Goal: Information Seeking & Learning: Learn about a topic

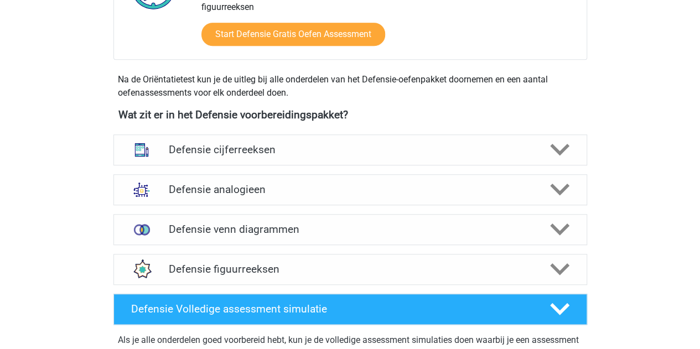
scroll to position [440, 0]
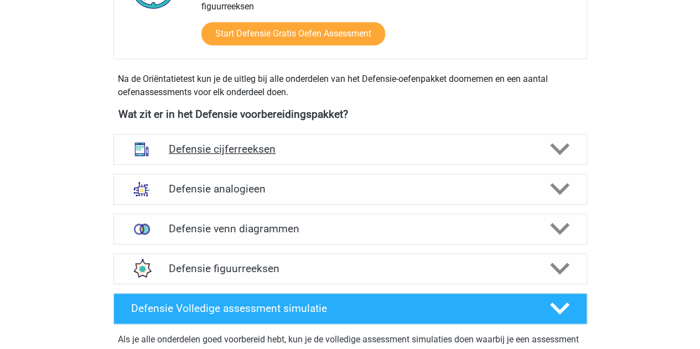
click at [270, 149] on h4 "Defensie cijferreeksen" at bounding box center [350, 149] width 362 height 13
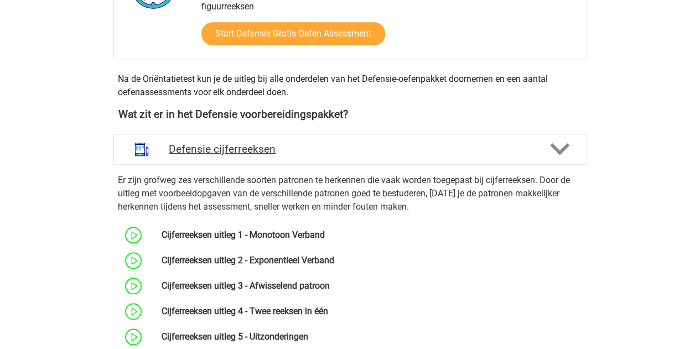
click at [274, 153] on h4 "Defensie cijferreeksen" at bounding box center [350, 149] width 362 height 13
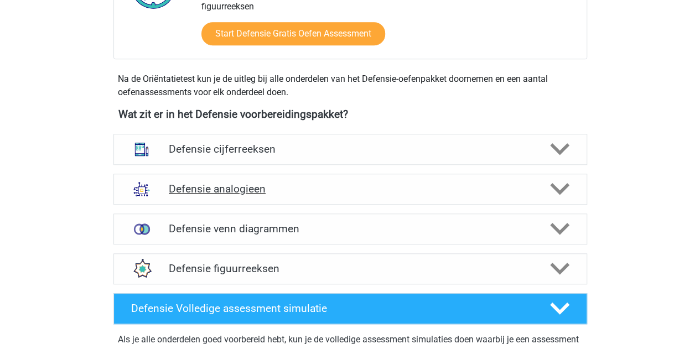
click at [248, 186] on h4 "Defensie analogieen" at bounding box center [350, 188] width 362 height 13
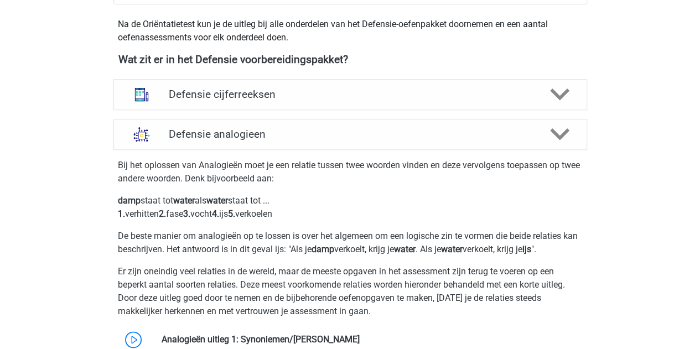
scroll to position [486, 0]
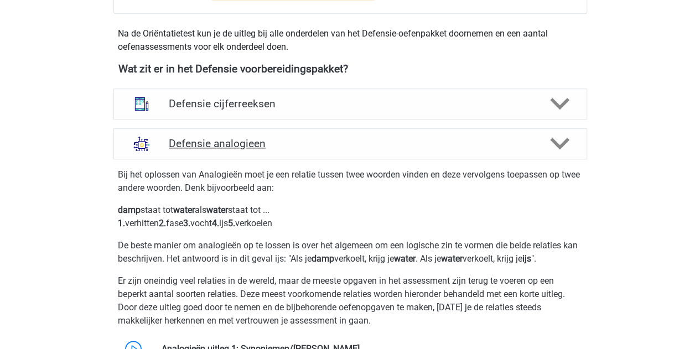
click at [261, 153] on div "Defensie analogieen" at bounding box center [349, 143] width 473 height 31
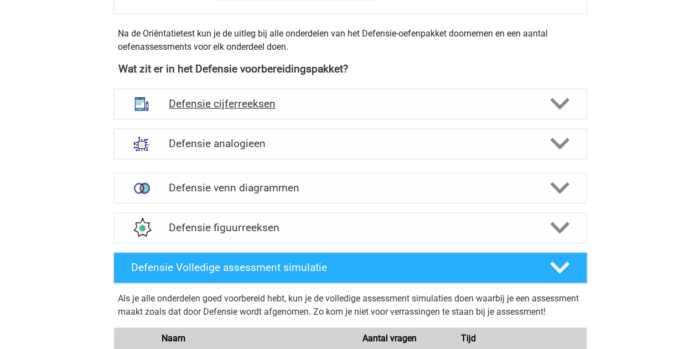
click at [242, 106] on h4 "Defensie cijferreeksen" at bounding box center [350, 103] width 362 height 13
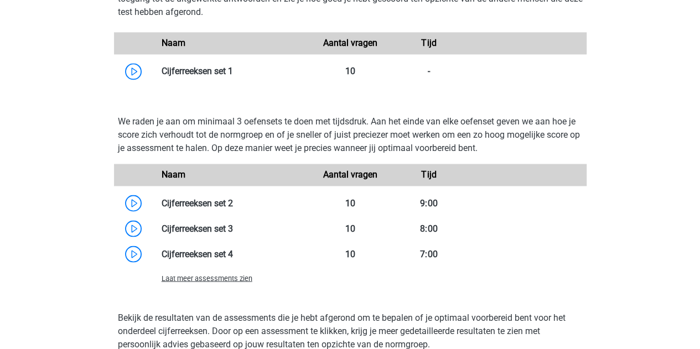
scroll to position [858, 0]
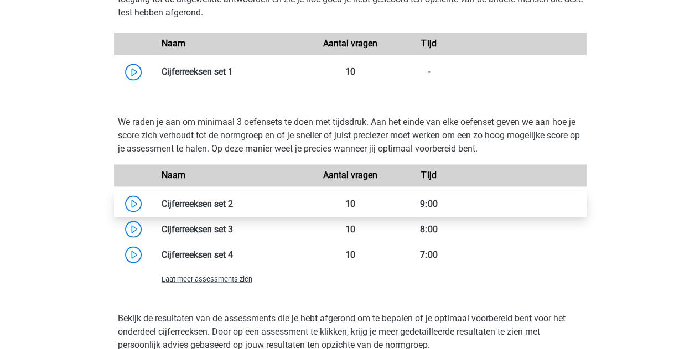
click at [233, 204] on link at bounding box center [233, 203] width 0 height 11
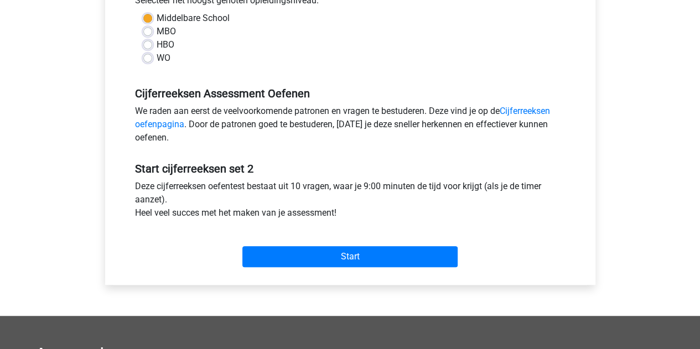
scroll to position [267, 0]
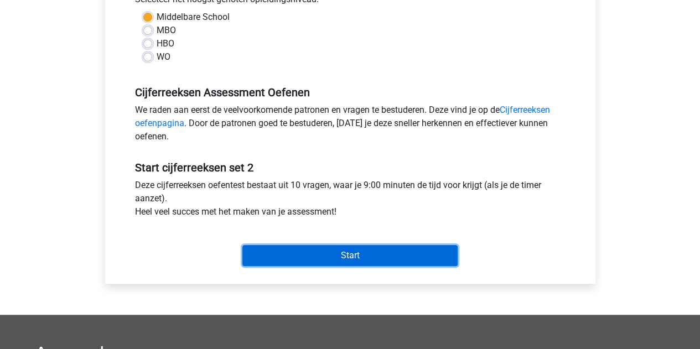
click at [284, 249] on input "Start" at bounding box center [349, 255] width 215 height 21
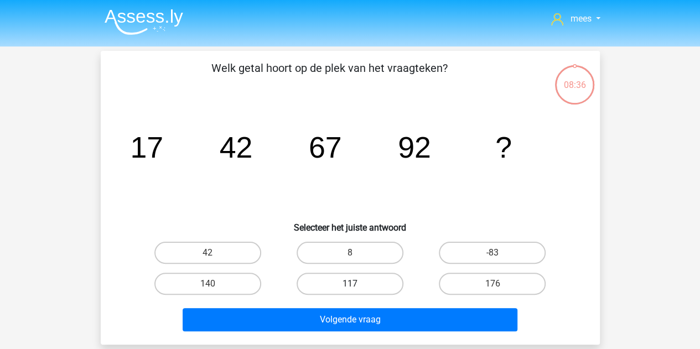
click at [362, 284] on label "117" at bounding box center [349, 284] width 107 height 22
click at [357, 284] on input "117" at bounding box center [352, 287] width 7 height 7
radio input "true"
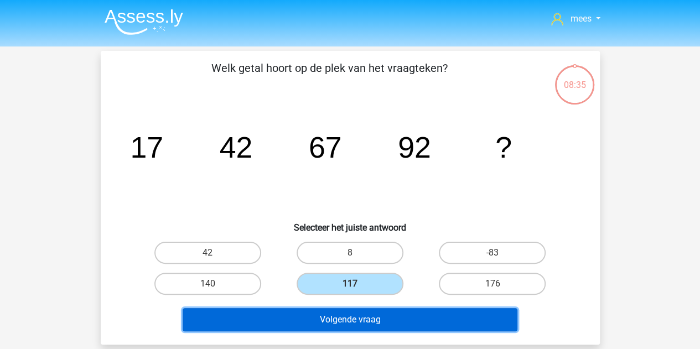
click at [361, 320] on button "Volgende vraag" at bounding box center [349, 319] width 335 height 23
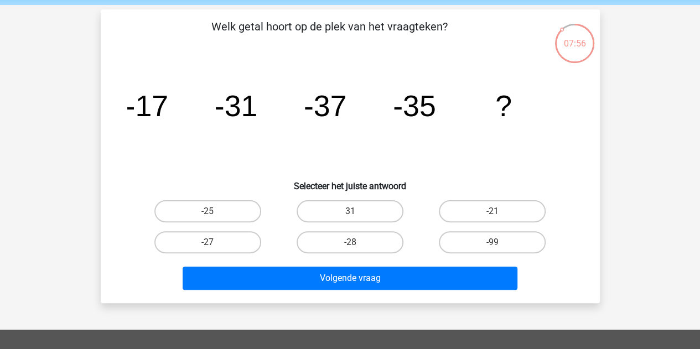
scroll to position [53, 0]
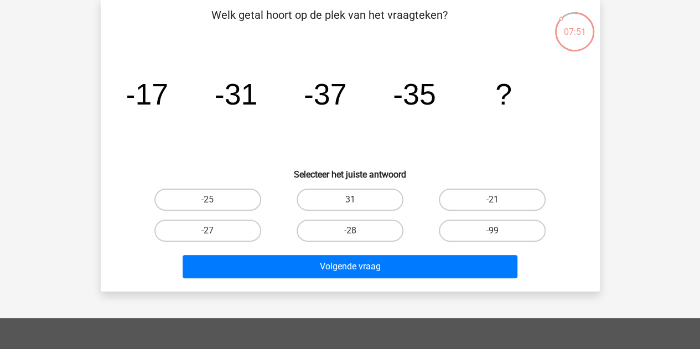
click at [571, 28] on div "07:51" at bounding box center [574, 25] width 41 height 28
click at [337, 223] on label "-28" at bounding box center [349, 231] width 107 height 22
click at [349, 231] on input "-28" at bounding box center [352, 234] width 7 height 7
radio input "true"
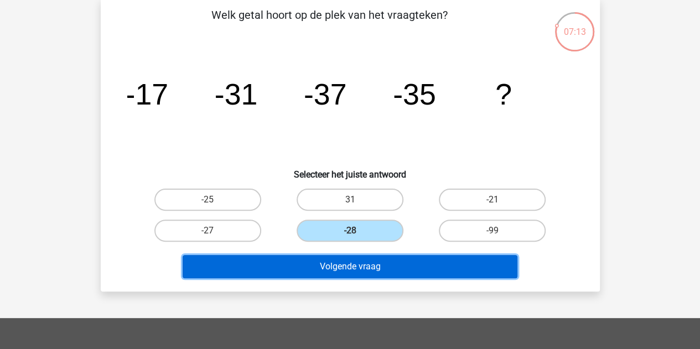
click at [337, 271] on button "Volgende vraag" at bounding box center [349, 266] width 335 height 23
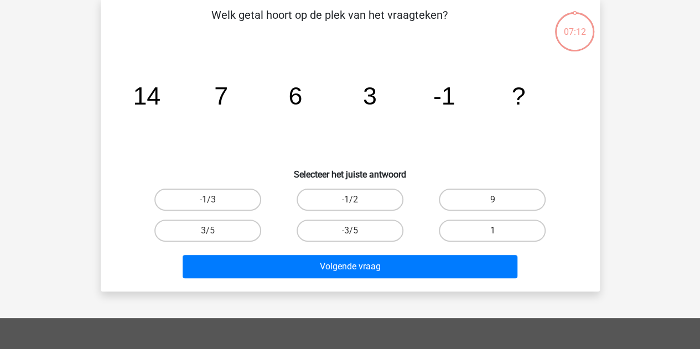
scroll to position [51, 0]
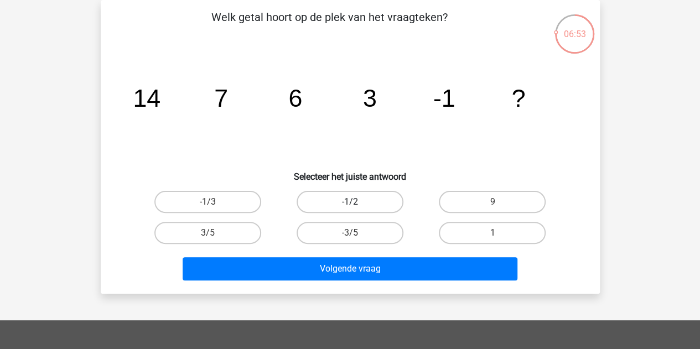
click at [359, 201] on label "-1/2" at bounding box center [349, 202] width 107 height 22
click at [357, 202] on input "-1/2" at bounding box center [352, 205] width 7 height 7
radio input "true"
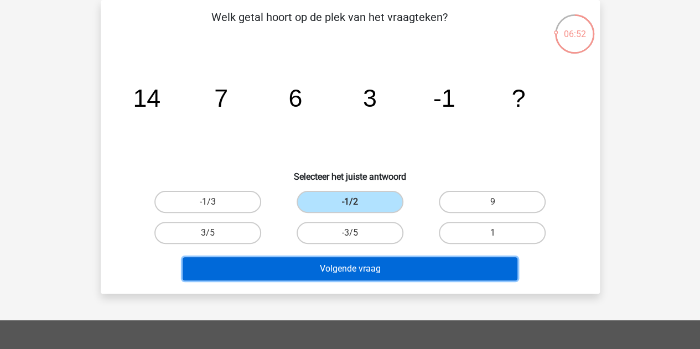
click at [321, 267] on button "Volgende vraag" at bounding box center [349, 268] width 335 height 23
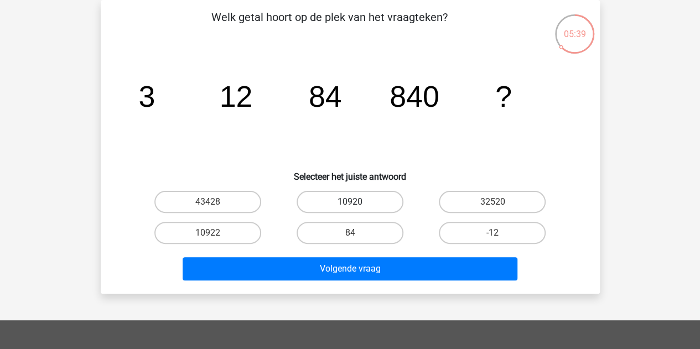
click at [361, 212] on label "10920" at bounding box center [349, 202] width 107 height 22
click at [357, 209] on input "10920" at bounding box center [352, 205] width 7 height 7
radio input "true"
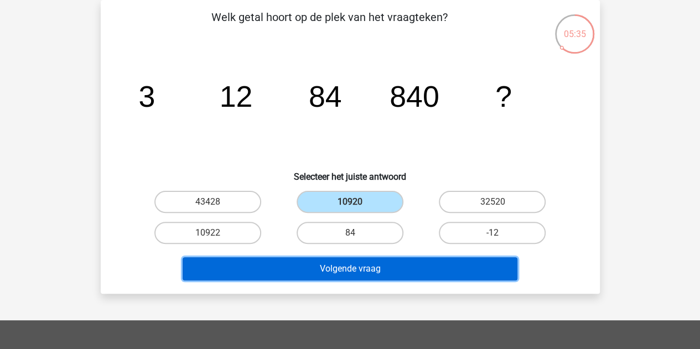
click at [329, 268] on button "Volgende vraag" at bounding box center [349, 268] width 335 height 23
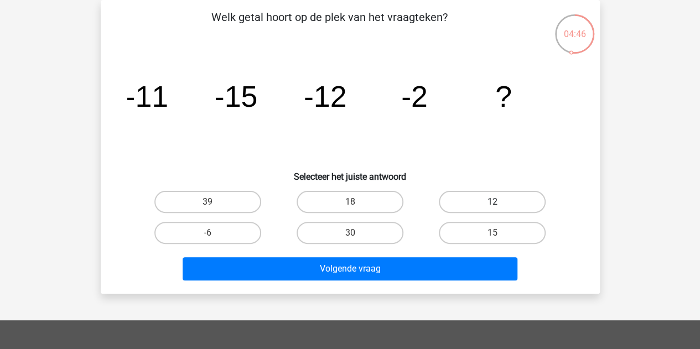
click at [475, 204] on label "12" at bounding box center [492, 202] width 107 height 22
click at [492, 204] on input "12" at bounding box center [495, 205] width 7 height 7
radio input "true"
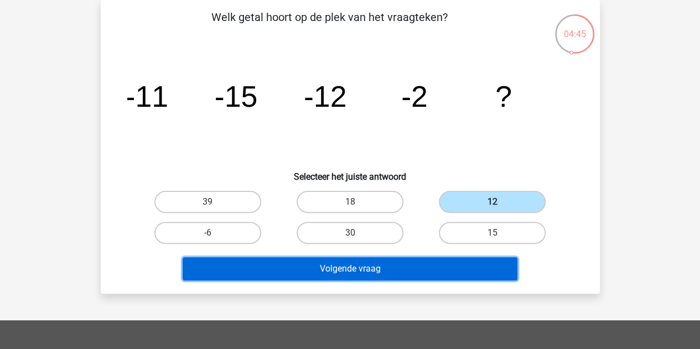
click at [347, 273] on button "Volgende vraag" at bounding box center [349, 268] width 335 height 23
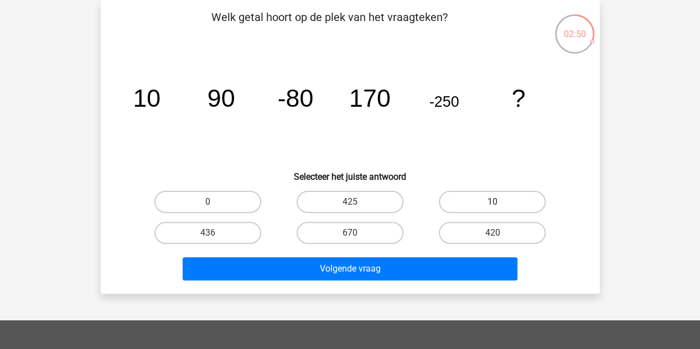
click at [472, 205] on label "10" at bounding box center [492, 202] width 107 height 22
click at [492, 205] on input "10" at bounding box center [495, 205] width 7 height 7
radio input "true"
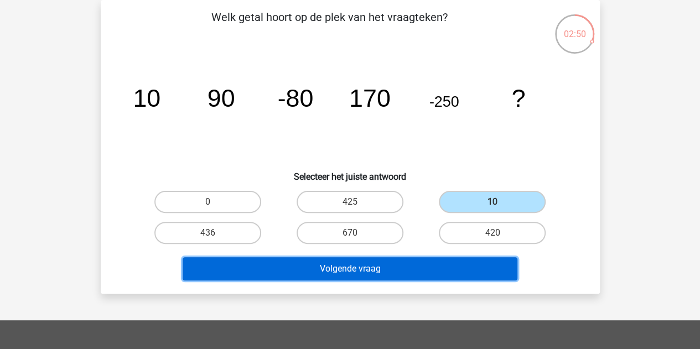
click at [322, 269] on button "Volgende vraag" at bounding box center [349, 268] width 335 height 23
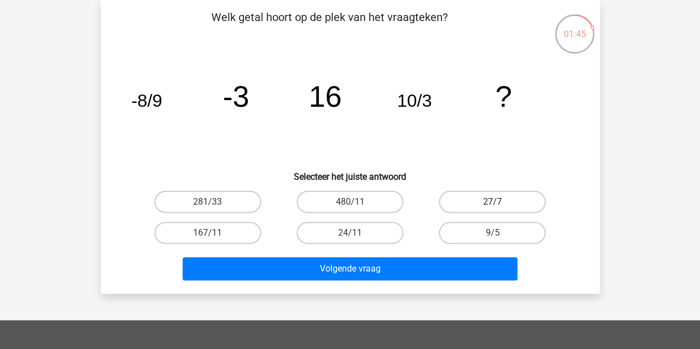
click at [476, 196] on label "27/7" at bounding box center [492, 202] width 107 height 22
click at [492, 202] on input "27/7" at bounding box center [495, 205] width 7 height 7
radio input "true"
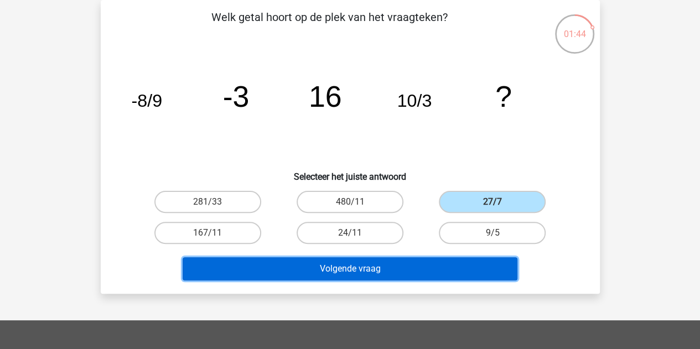
click at [379, 267] on button "Volgende vraag" at bounding box center [349, 268] width 335 height 23
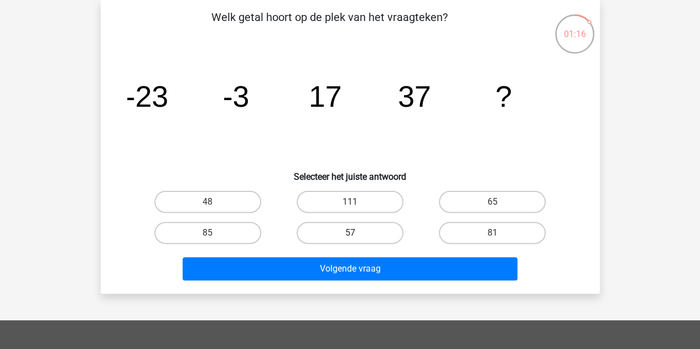
click at [378, 225] on label "57" at bounding box center [349, 233] width 107 height 22
click at [357, 233] on input "57" at bounding box center [352, 236] width 7 height 7
radio input "true"
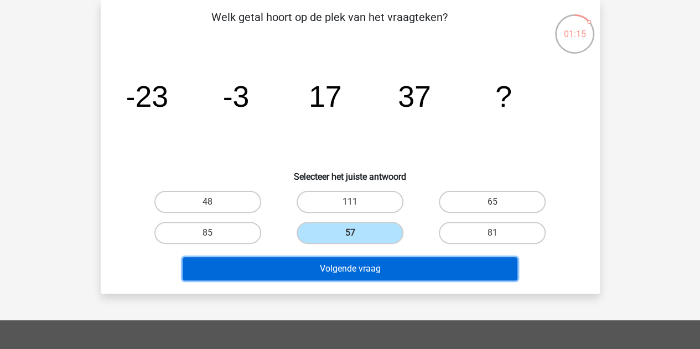
click at [335, 265] on button "Volgende vraag" at bounding box center [349, 268] width 335 height 23
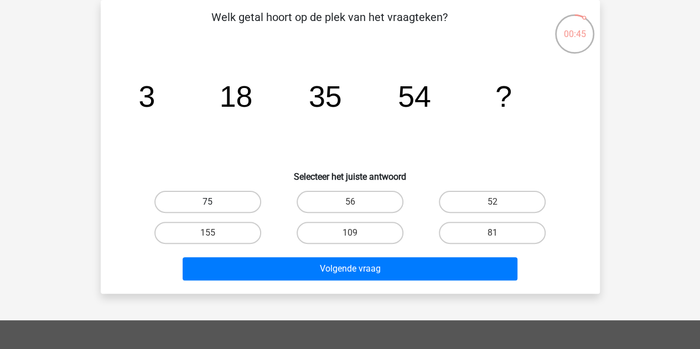
click at [233, 208] on label "75" at bounding box center [207, 202] width 107 height 22
click at [215, 208] on input "75" at bounding box center [210, 205] width 7 height 7
radio input "true"
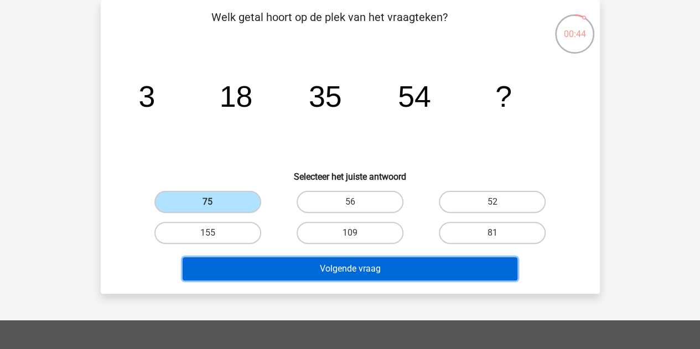
click at [319, 264] on button "Volgende vraag" at bounding box center [349, 268] width 335 height 23
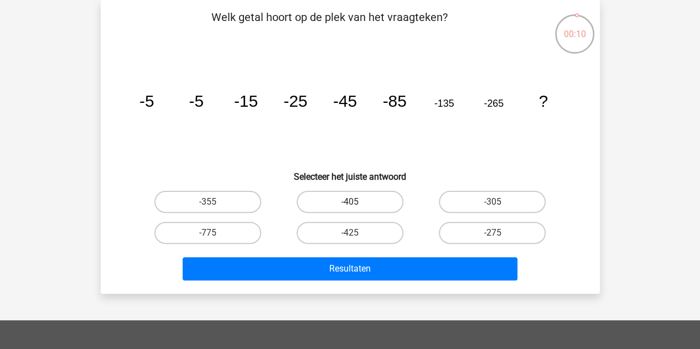
click at [341, 207] on label "-405" at bounding box center [349, 202] width 107 height 22
click at [349, 207] on input "-405" at bounding box center [352, 205] width 7 height 7
radio input "true"
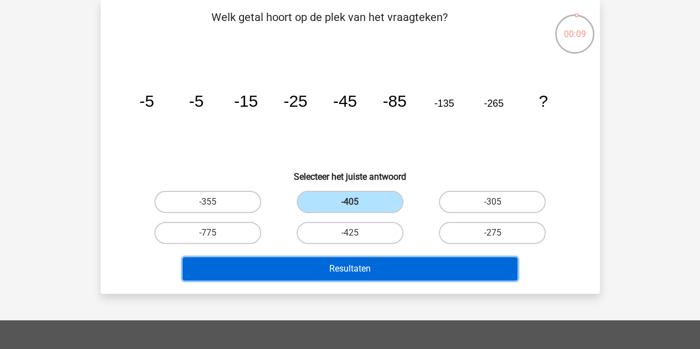
click at [340, 268] on button "Resultaten" at bounding box center [349, 268] width 335 height 23
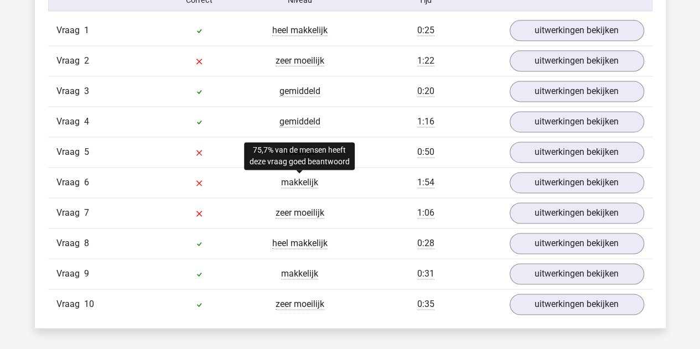
scroll to position [718, 0]
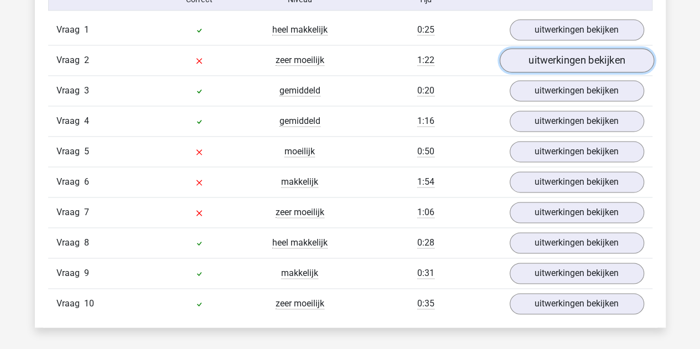
click at [578, 67] on link "uitwerkingen bekijken" at bounding box center [576, 60] width 154 height 24
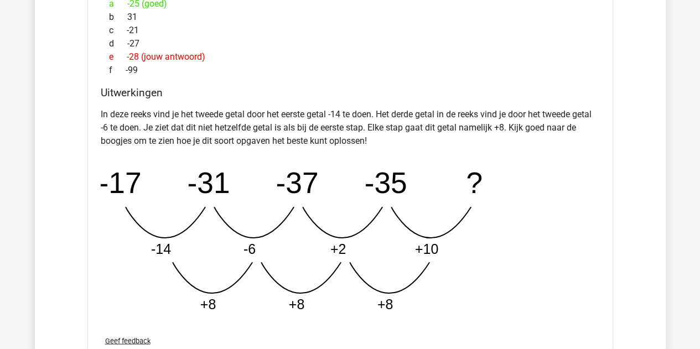
scroll to position [972, 0]
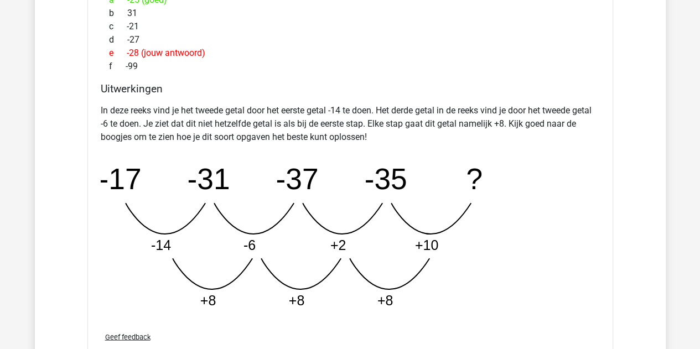
click at [431, 99] on div "In deze reeks vind je het tweede getal door het eerste getal -14 te doen. Het d…" at bounding box center [350, 210] width 499 height 223
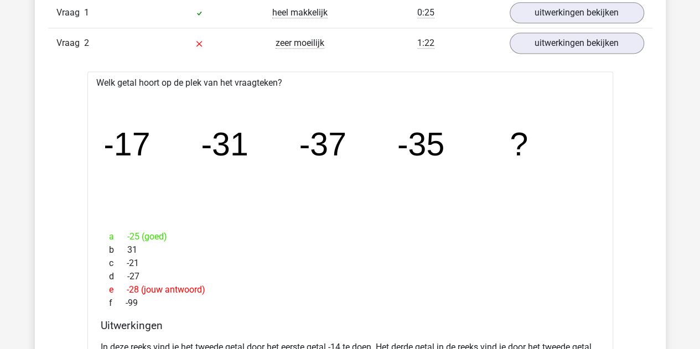
scroll to position [736, 0]
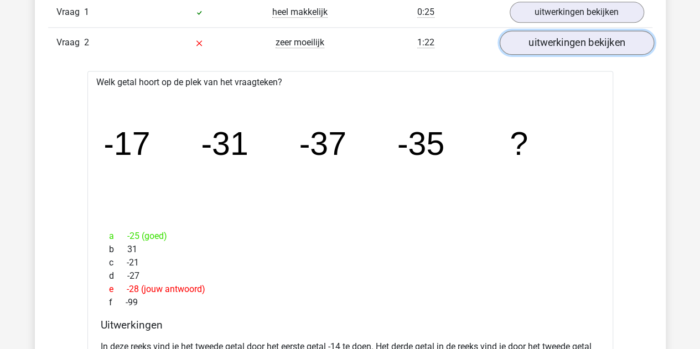
click at [531, 38] on link "uitwerkingen bekijken" at bounding box center [576, 42] width 154 height 24
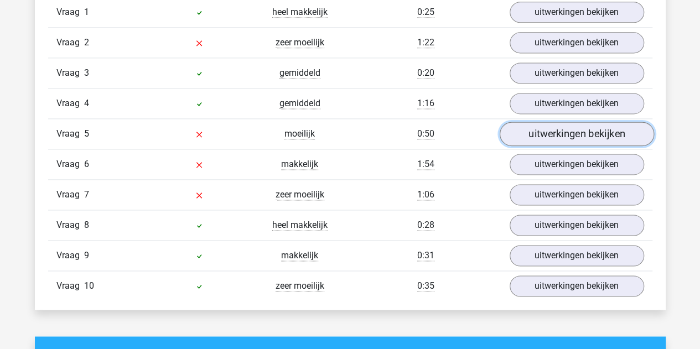
click at [560, 137] on link "uitwerkingen bekijken" at bounding box center [576, 134] width 154 height 24
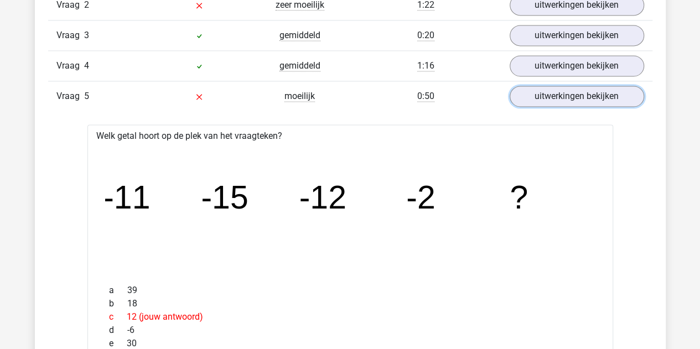
scroll to position [744, 0]
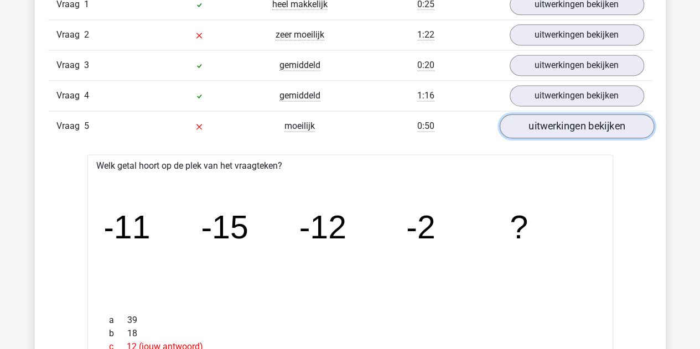
click at [541, 127] on link "uitwerkingen bekijken" at bounding box center [576, 126] width 154 height 24
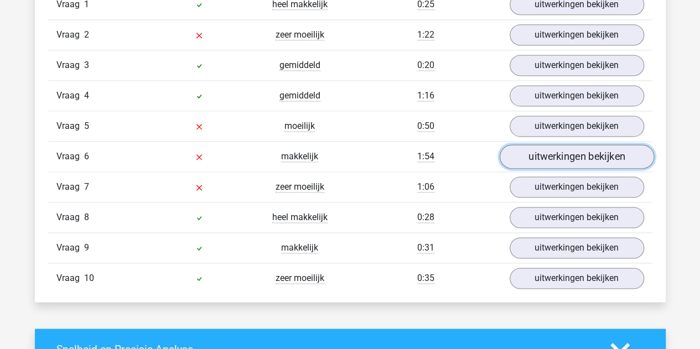
click at [544, 159] on link "uitwerkingen bekijken" at bounding box center [576, 156] width 154 height 24
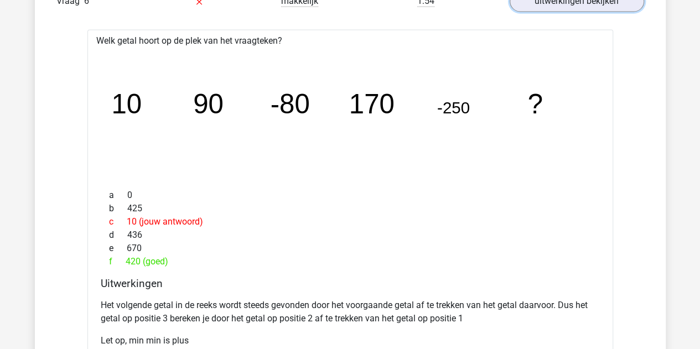
scroll to position [752, 0]
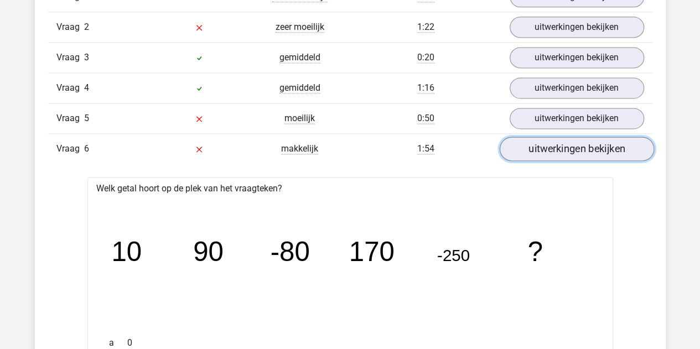
click at [535, 148] on link "uitwerkingen bekijken" at bounding box center [576, 149] width 154 height 24
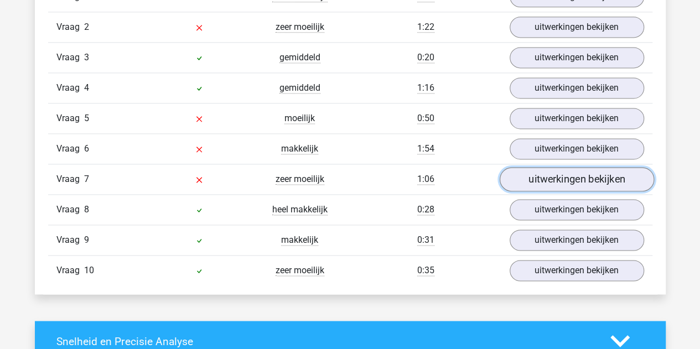
click at [525, 179] on link "uitwerkingen bekijken" at bounding box center [576, 179] width 154 height 24
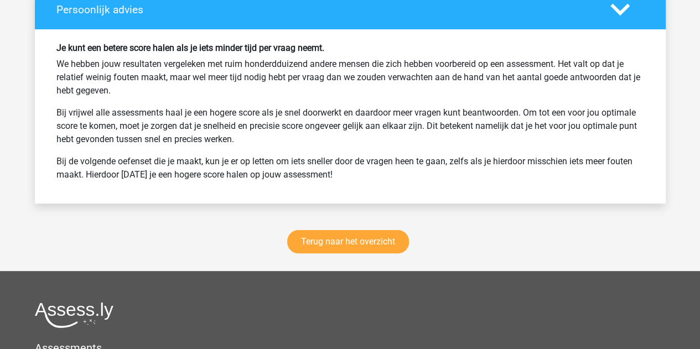
scroll to position [2119, 0]
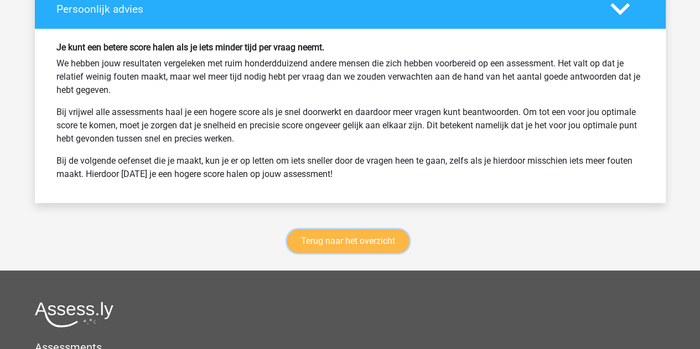
click at [375, 239] on link "Terug naar het overzicht" at bounding box center [348, 240] width 122 height 23
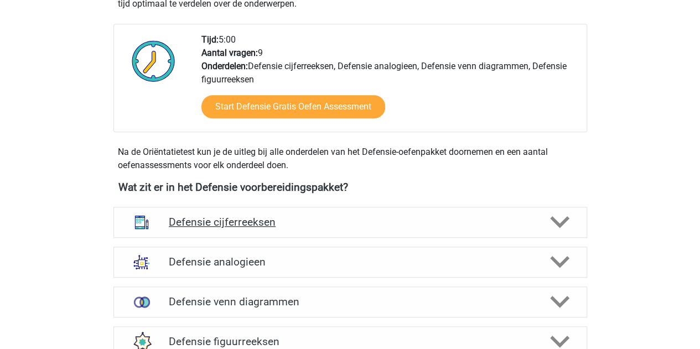
click at [322, 220] on h4 "Defensie cijferreeksen" at bounding box center [350, 222] width 362 height 13
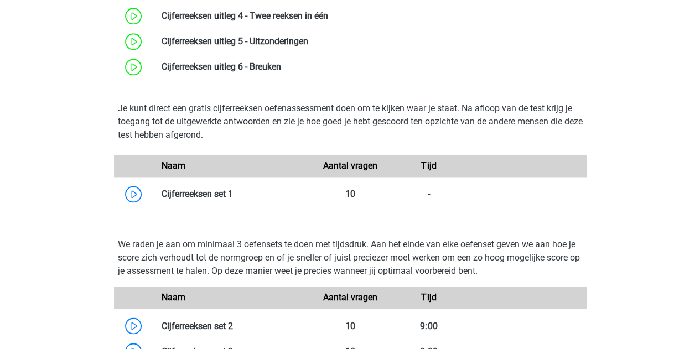
scroll to position [844, 0]
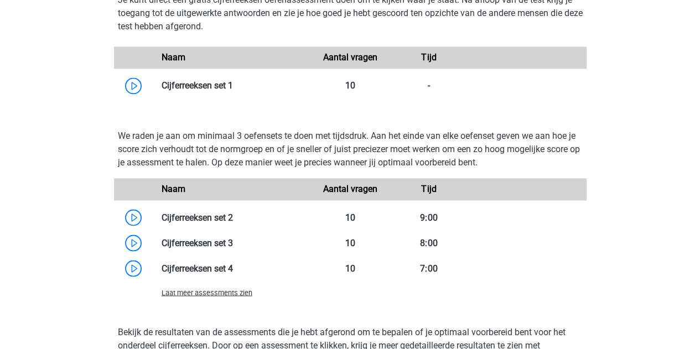
click at [240, 291] on span "Laat meer assessments zien" at bounding box center [206, 292] width 91 height 8
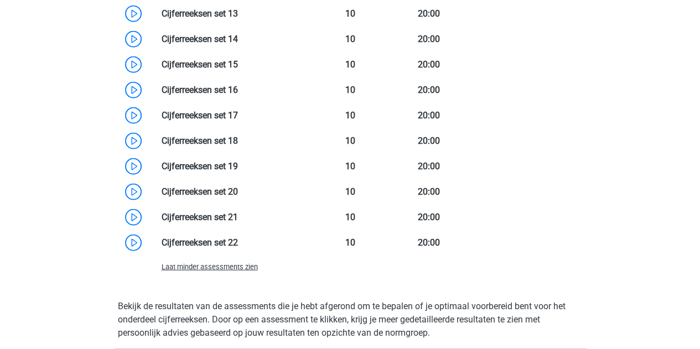
scroll to position [1402, 0]
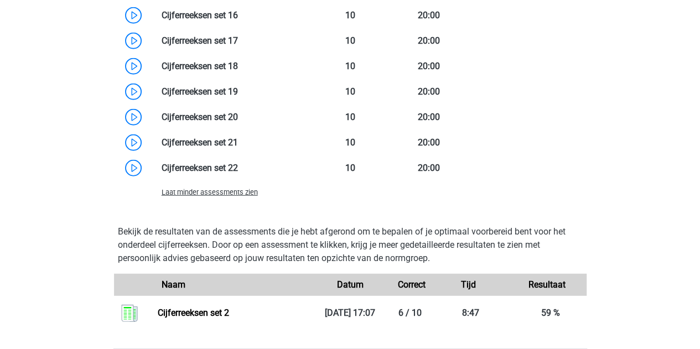
click at [221, 193] on span "Laat minder assessments zien" at bounding box center [209, 192] width 96 height 8
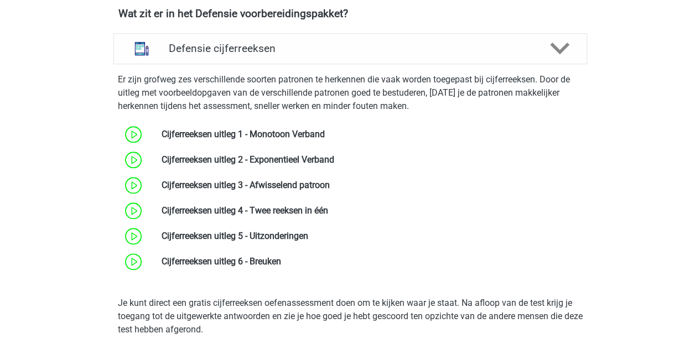
scroll to position [500, 0]
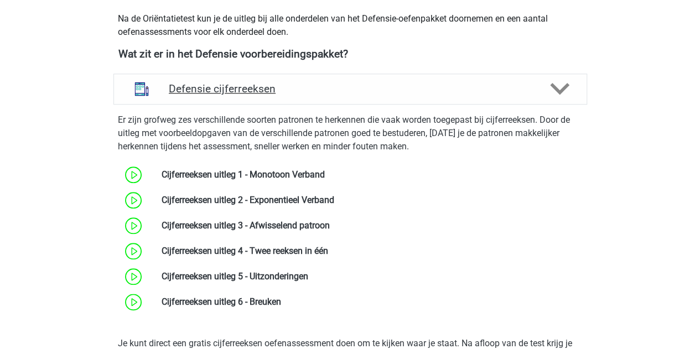
click at [211, 87] on h4 "Defensie cijferreeksen" at bounding box center [350, 88] width 362 height 13
